Goal: Communication & Community: Answer question/provide support

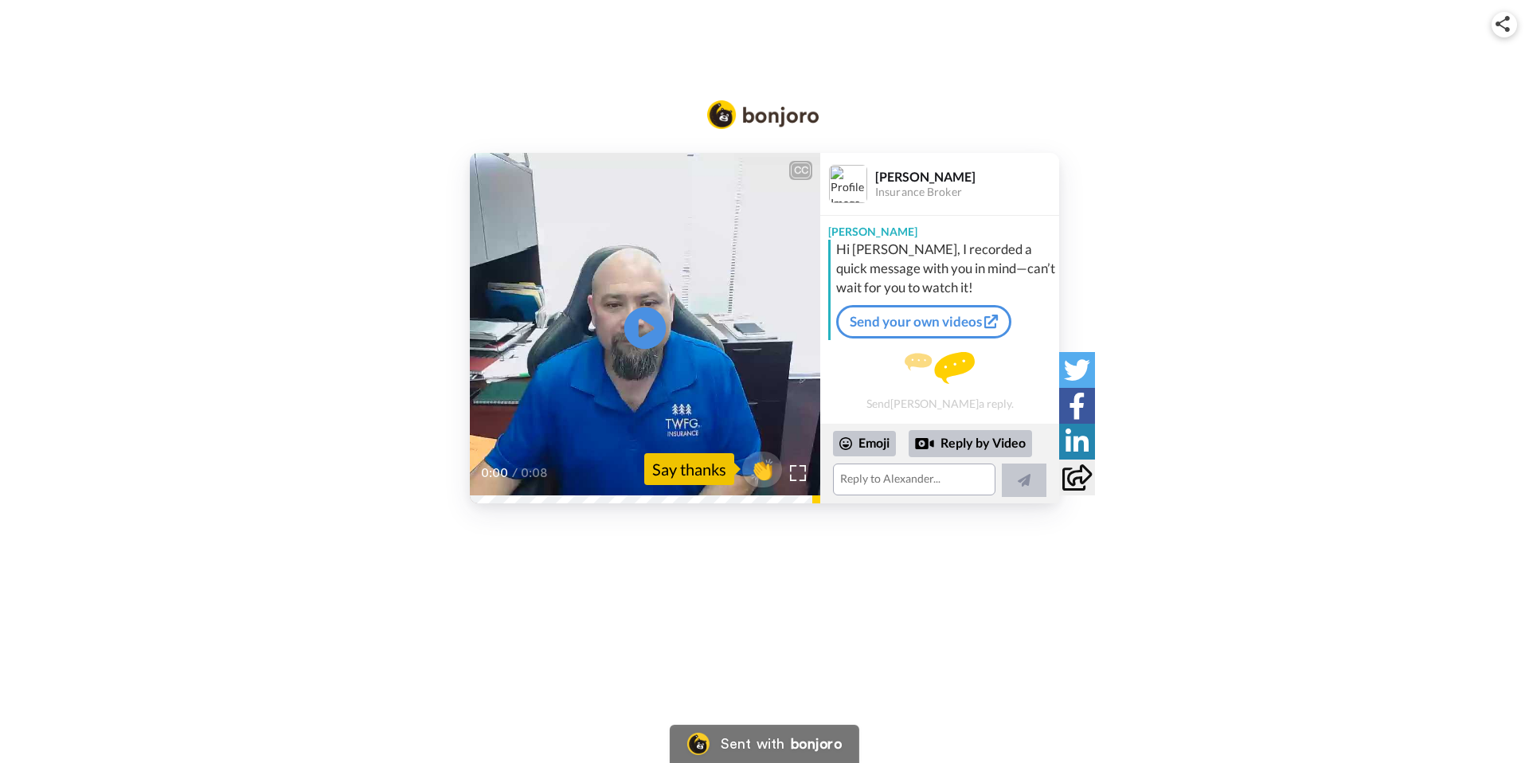
click at [650, 335] on icon at bounding box center [645, 328] width 42 height 42
click at [955, 443] on div "Reply by Video" at bounding box center [969, 443] width 123 height 27
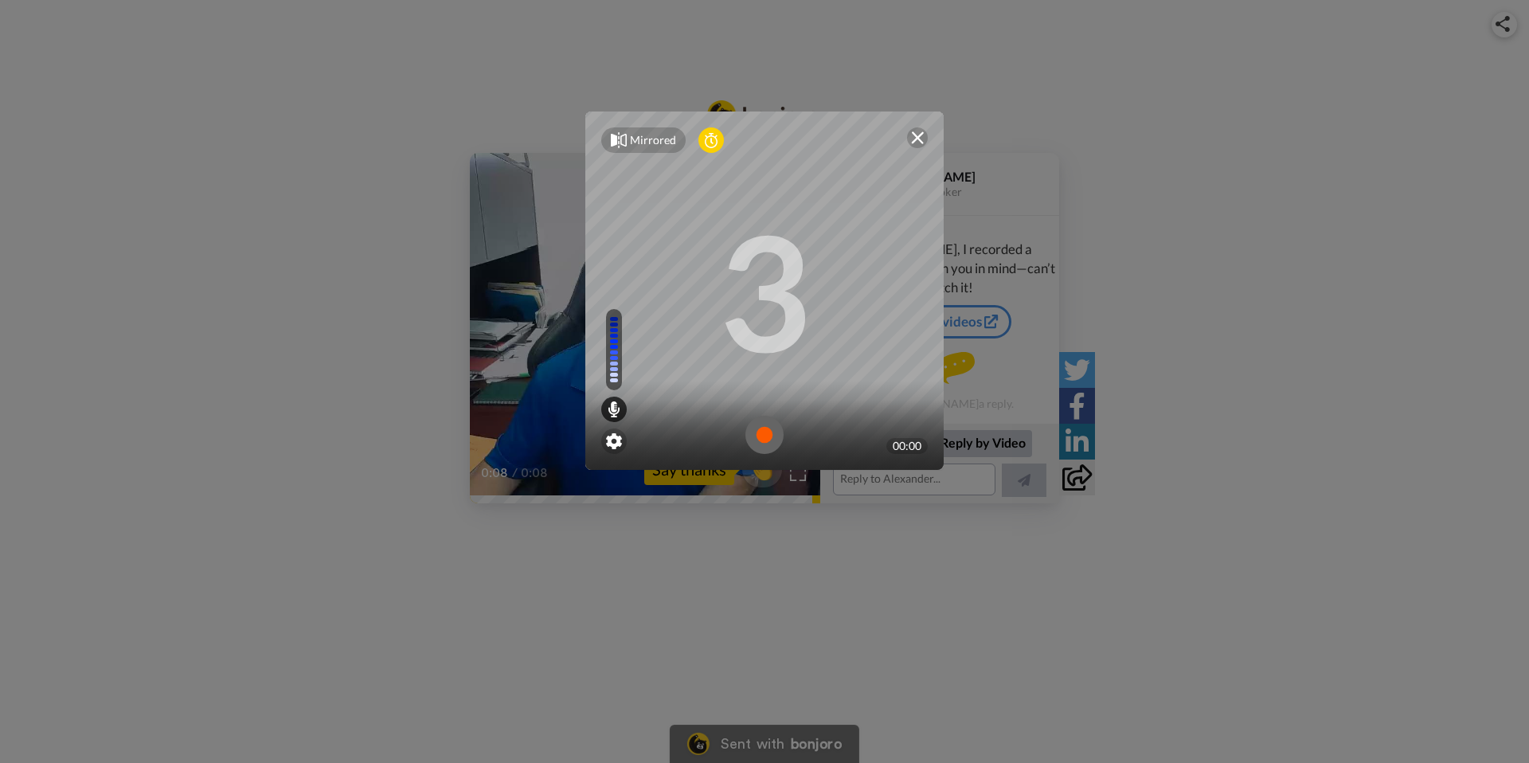
click at [762, 440] on img at bounding box center [764, 435] width 38 height 38
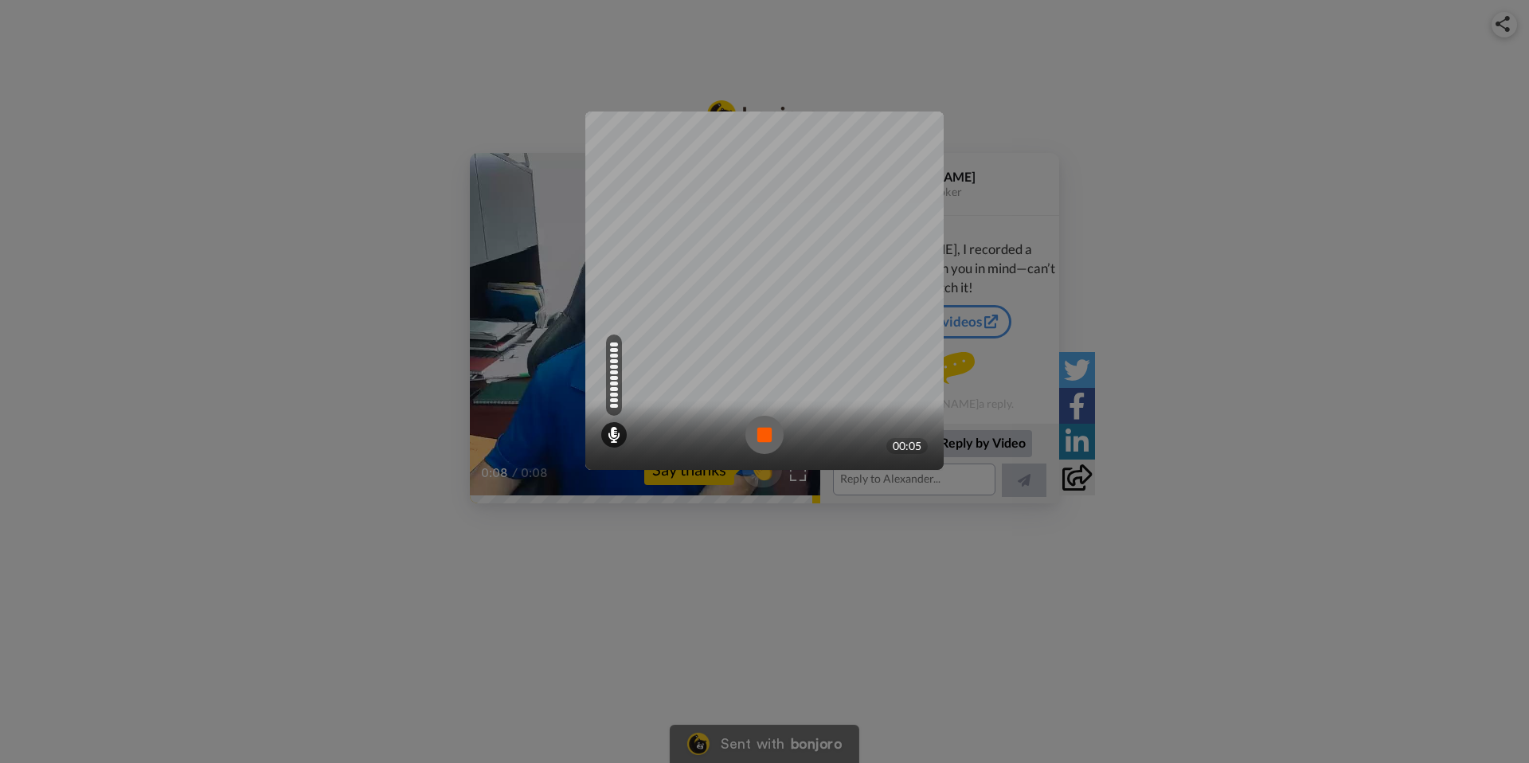
click at [767, 427] on img at bounding box center [764, 435] width 38 height 38
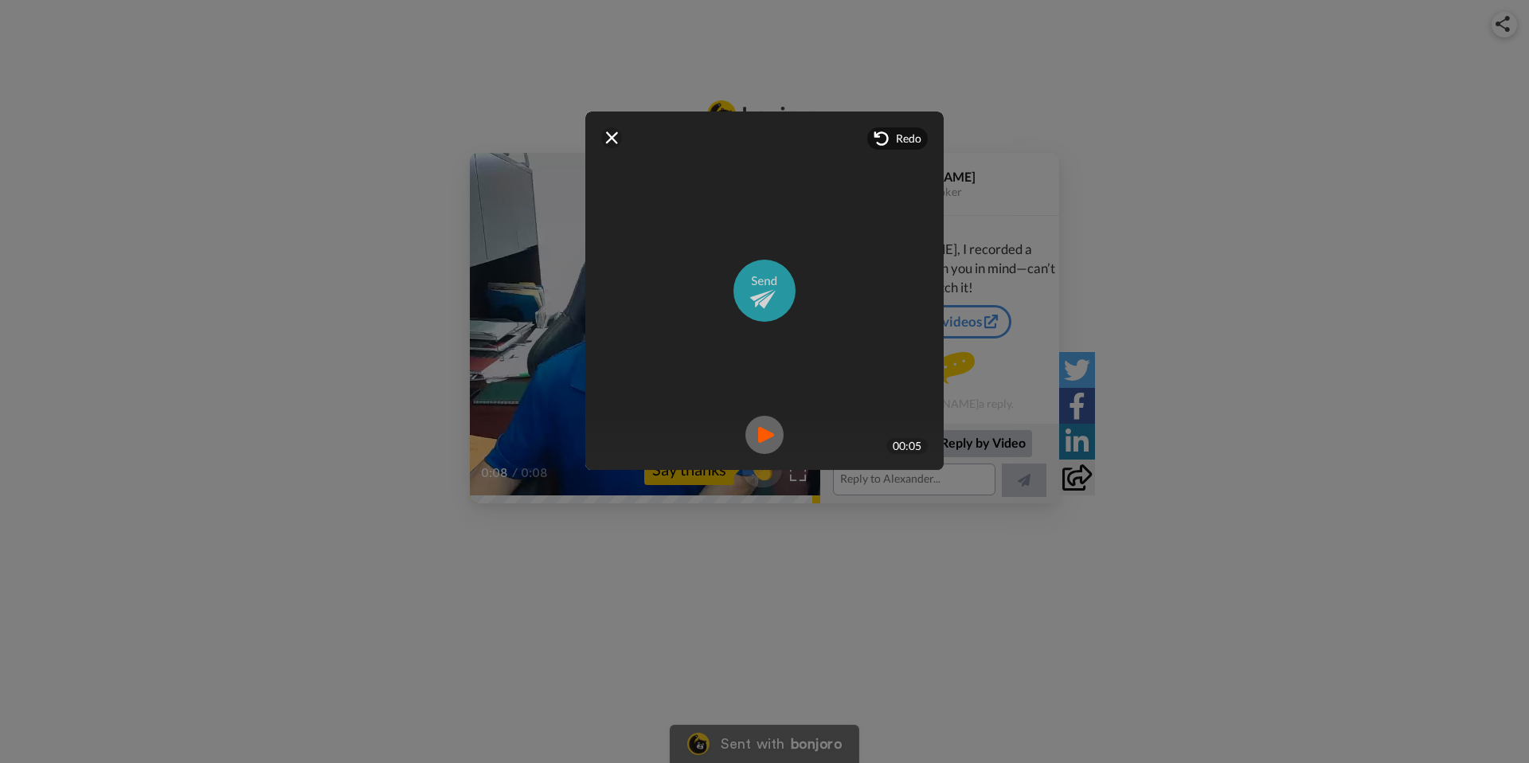
click at [760, 308] on img at bounding box center [764, 291] width 62 height 62
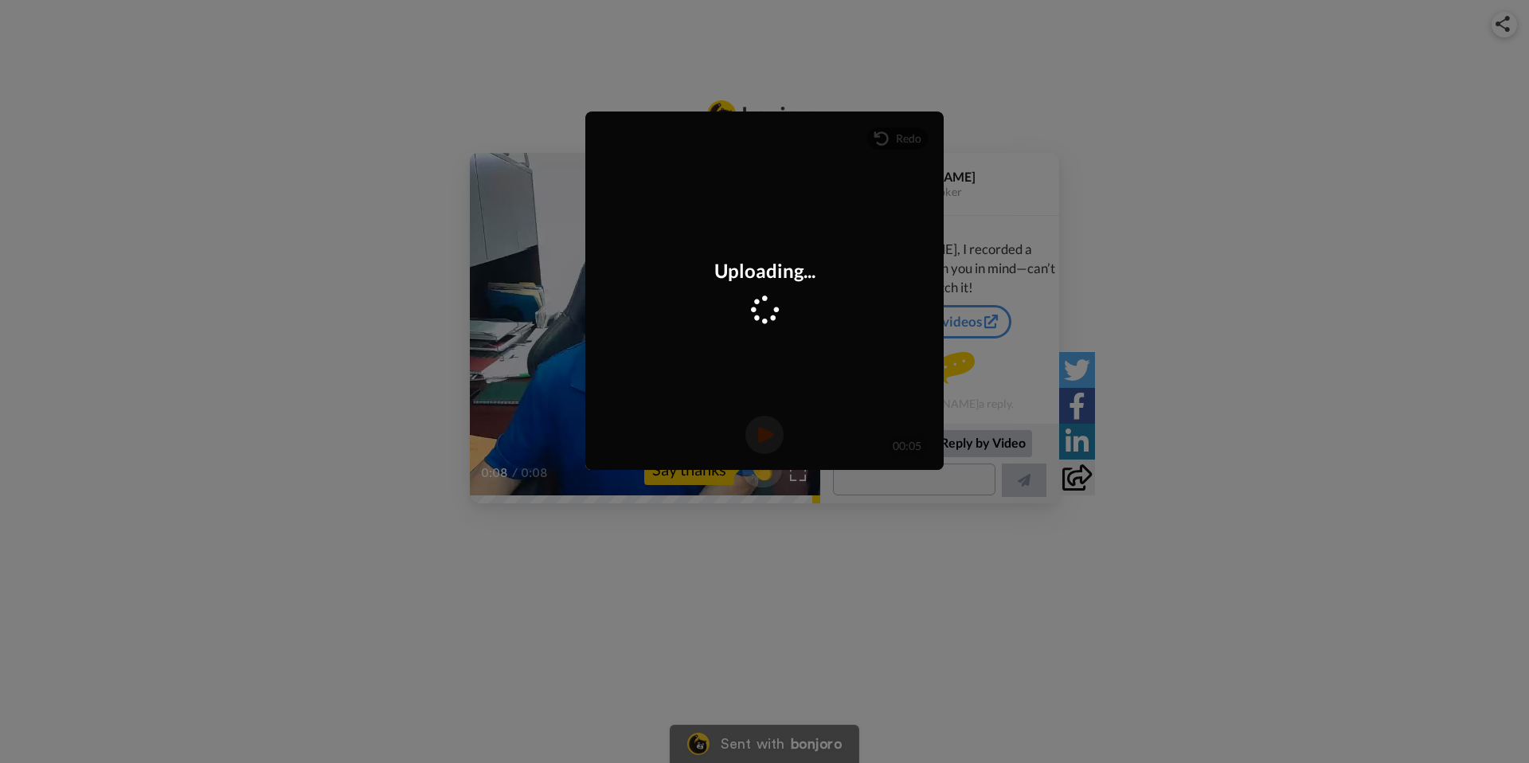
scroll to position [100, 0]
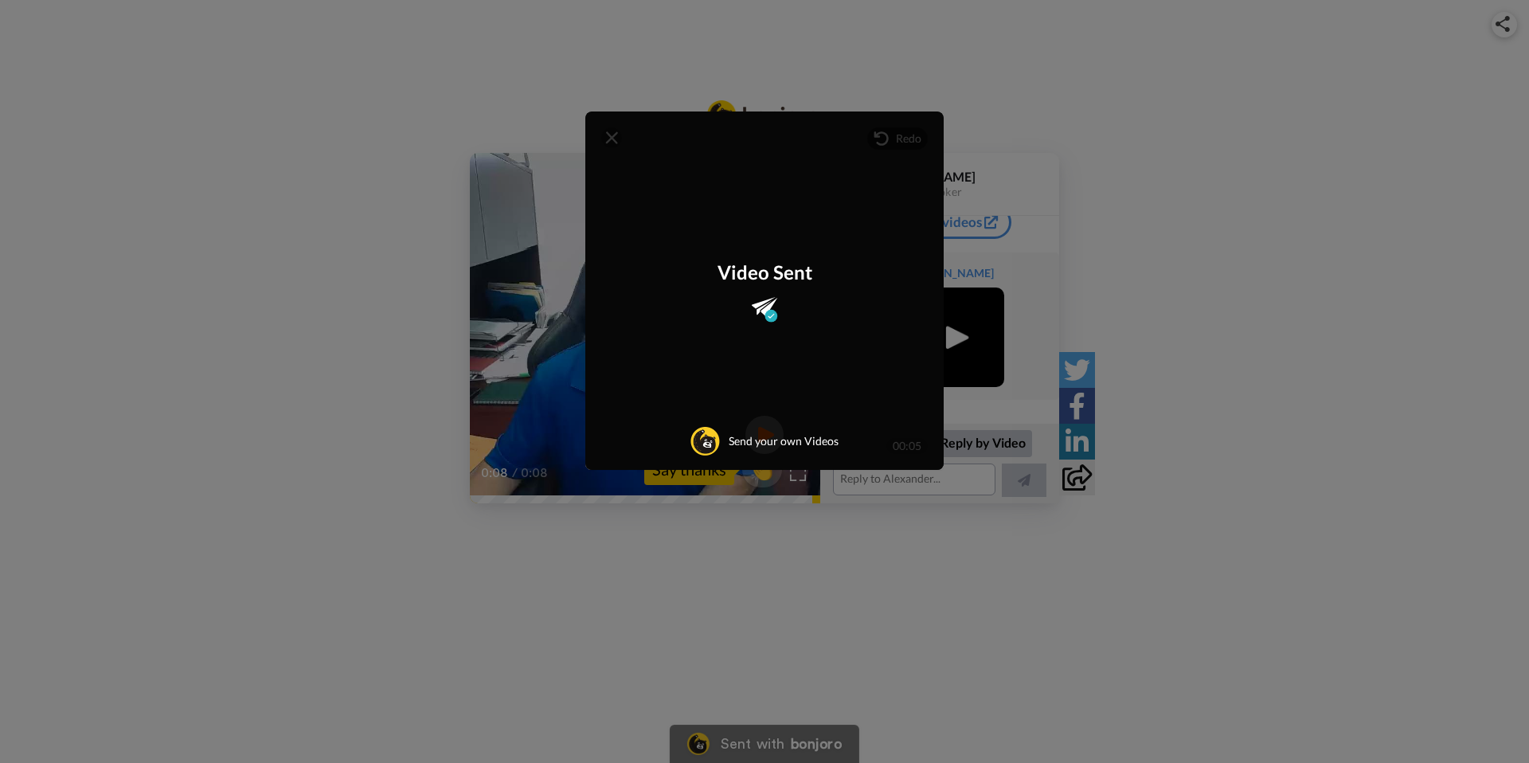
click at [620, 140] on div "Video Sent Send your own Videos" at bounding box center [764, 290] width 358 height 358
drag, startPoint x: 1048, startPoint y: 191, endPoint x: 1137, endPoint y: 201, distance: 89.0
click at [1048, 191] on div "Mirrored Redo 3 00:05 Video Sent Send your own Videos" at bounding box center [764, 381] width 1529 height 763
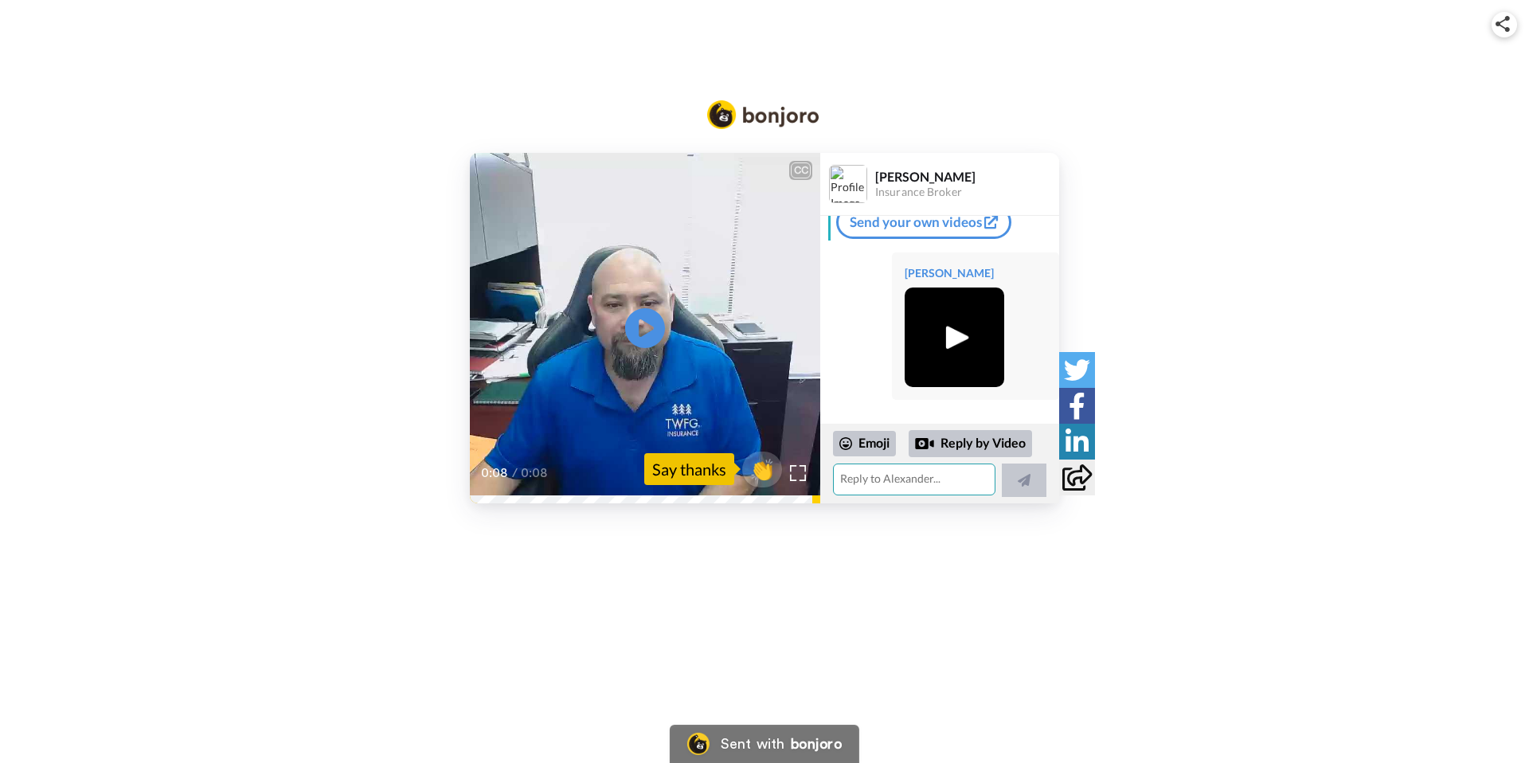
click at [879, 484] on textarea at bounding box center [914, 479] width 162 height 32
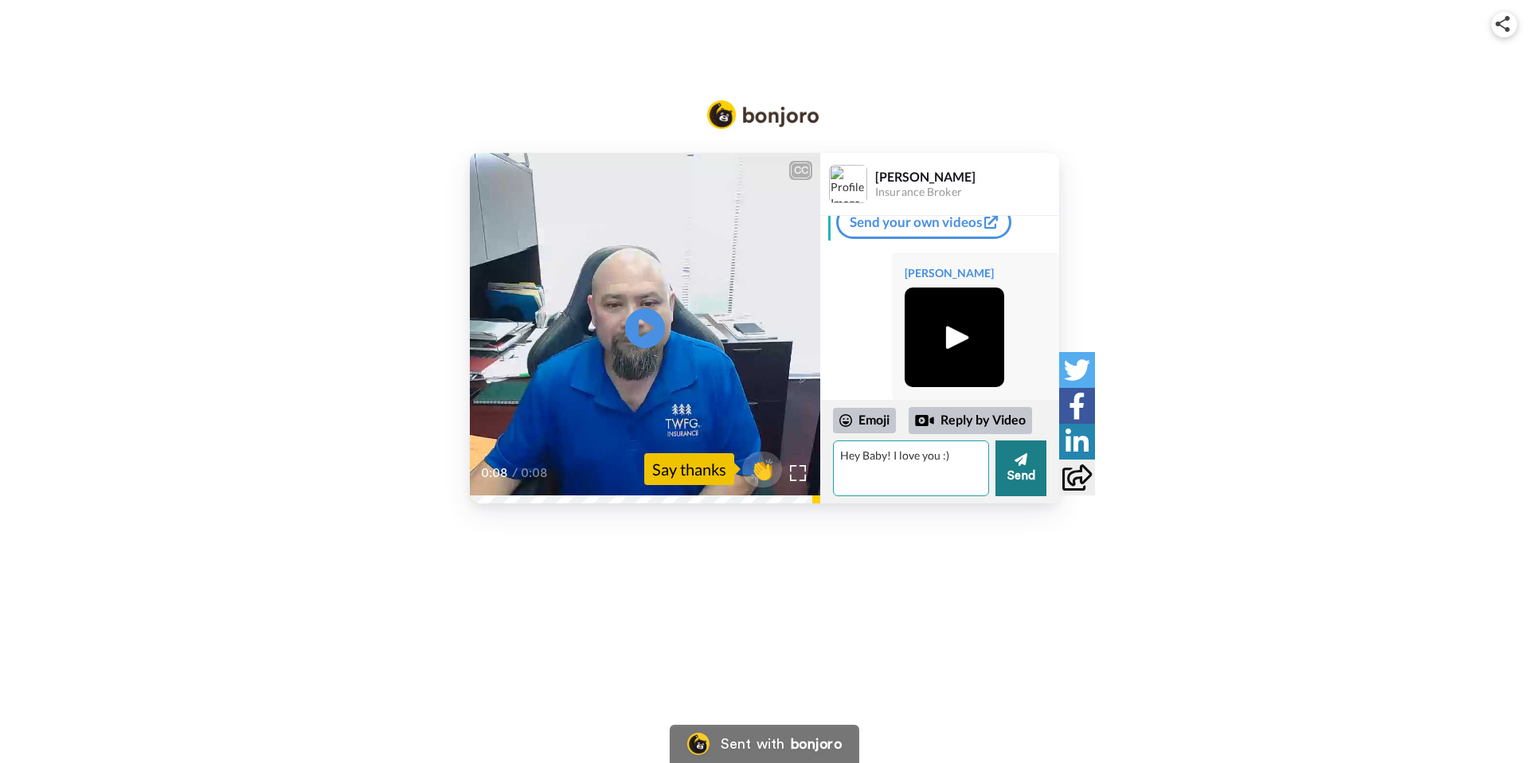
type textarea "Hey Baby! I love you :)"
click at [1008, 469] on button "Send" at bounding box center [1020, 468] width 51 height 56
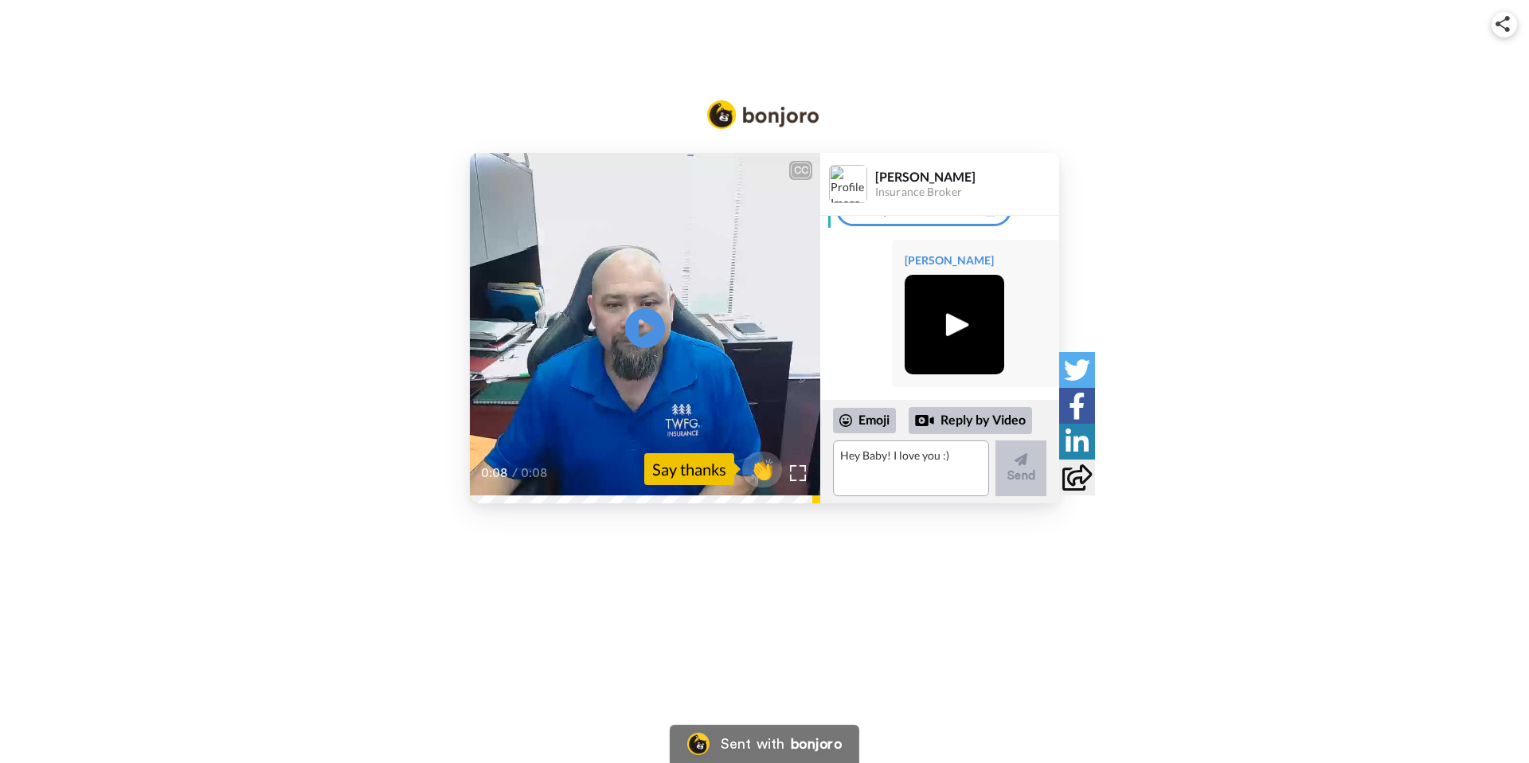
scroll to position [193, 0]
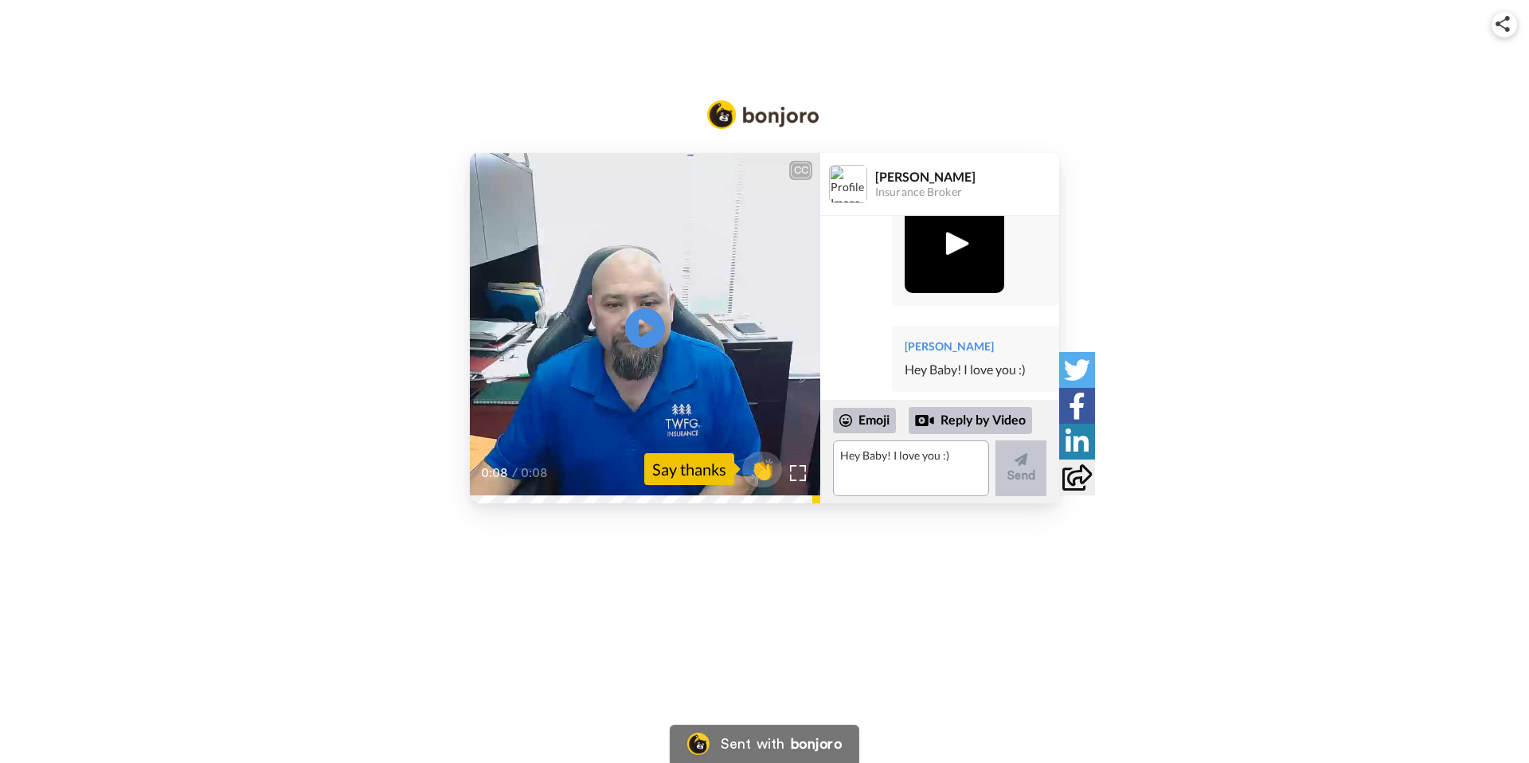
click at [1382, 137] on div "CC Play/Pause 0:08 / 0:08 👏 Say thanks Alexander Mojica Insurance Broker Alexan…" at bounding box center [764, 289] width 1529 height 427
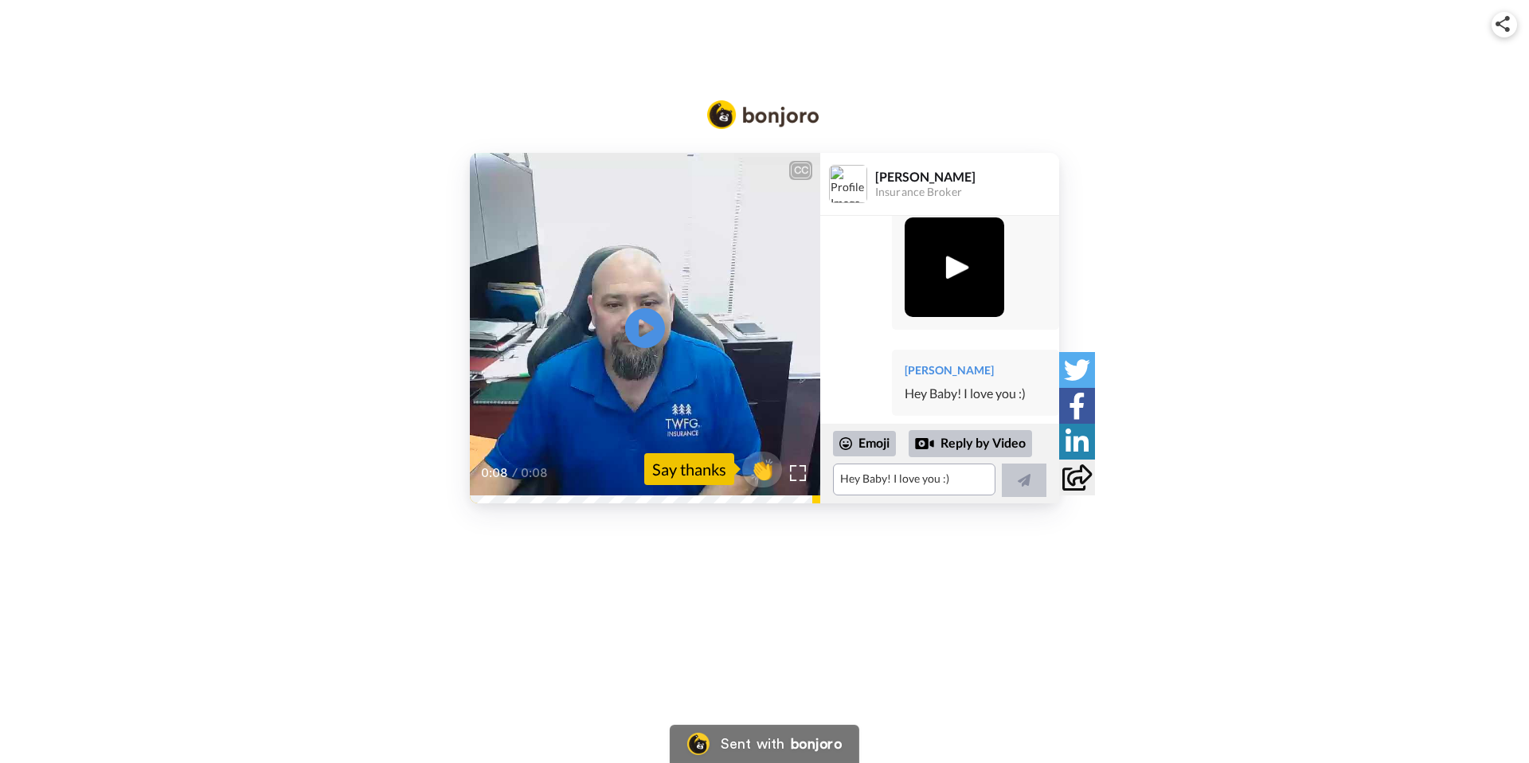
scroll to position [170, 0]
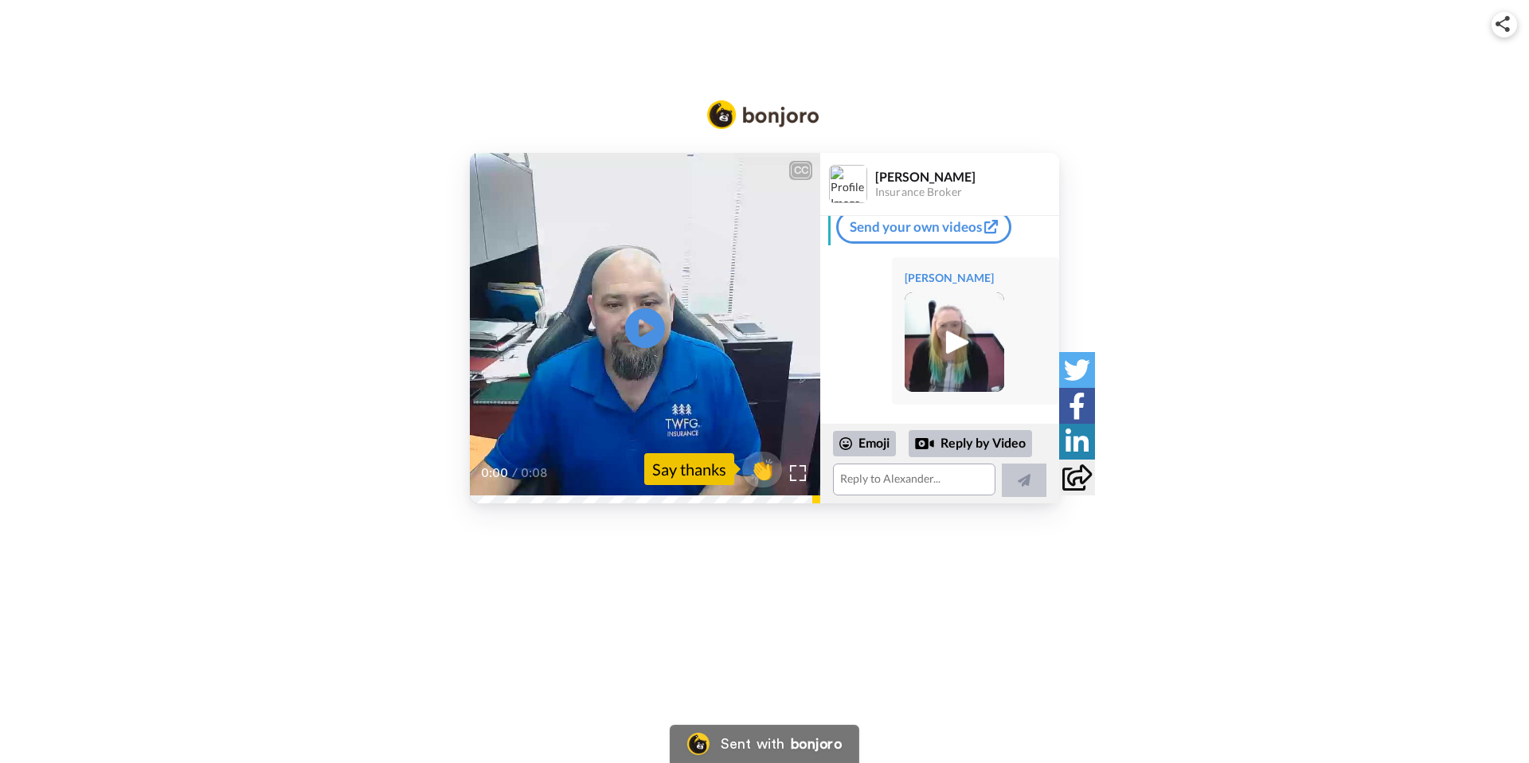
scroll to position [100, 0]
